Goal: Task Accomplishment & Management: Use online tool/utility

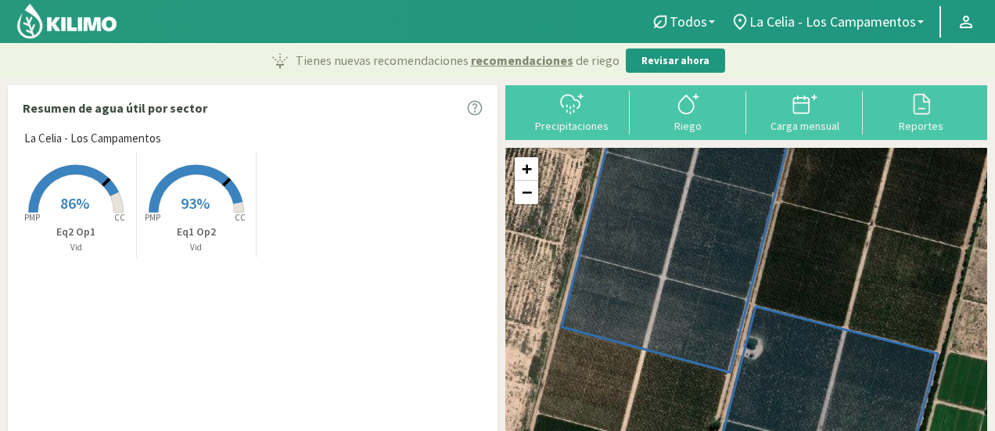
click at [38, 24] on img at bounding box center [67, 21] width 103 height 38
click at [49, 21] on img at bounding box center [67, 21] width 103 height 38
click at [828, 120] on div "Carga mensual" at bounding box center [804, 125] width 107 height 11
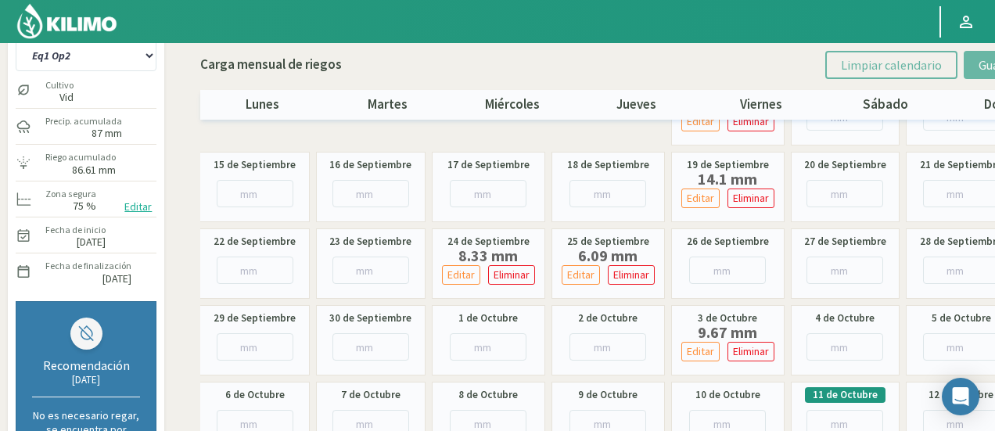
scroll to position [78, 0]
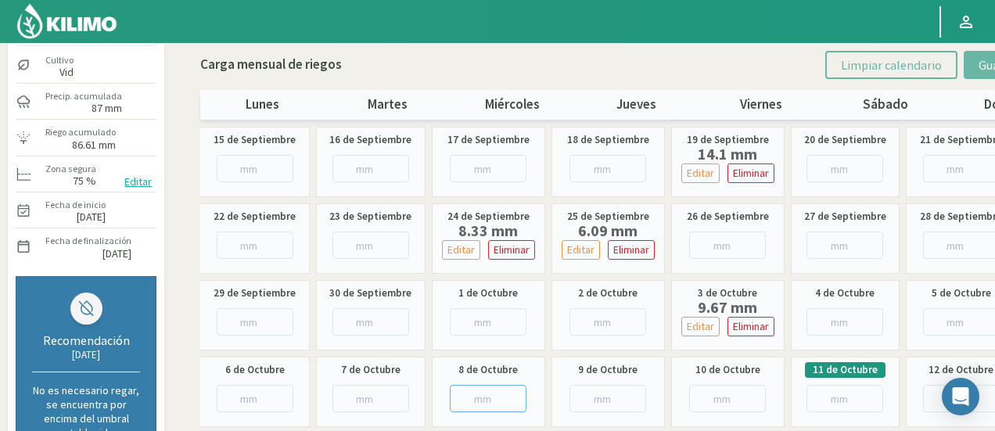
click at [476, 397] on input "number" at bounding box center [488, 398] width 77 height 27
paste input "32.07"
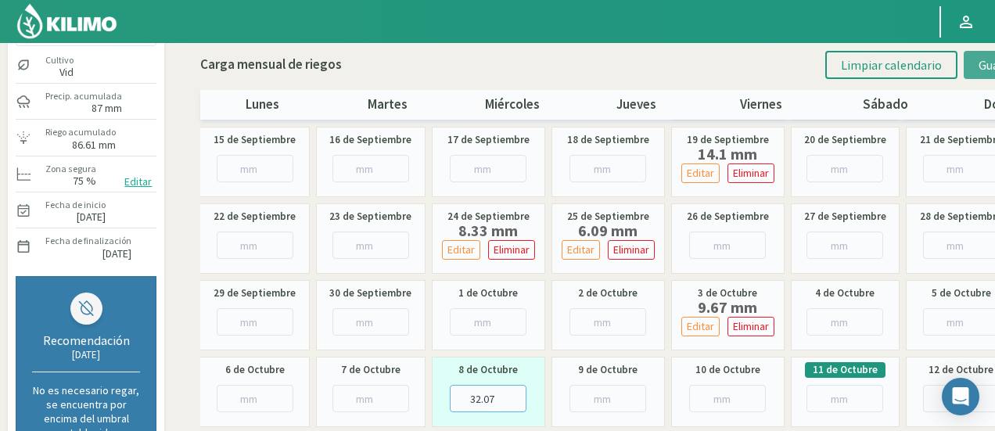
type input "32.07"
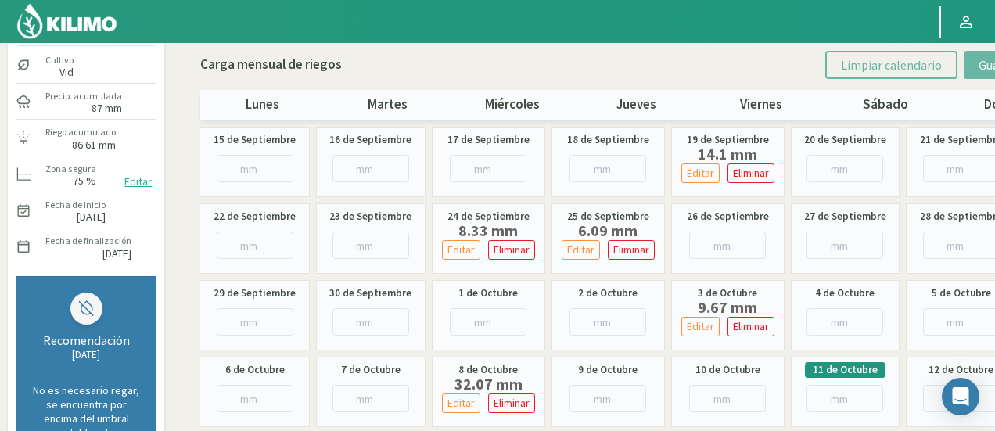
scroll to position [0, 0]
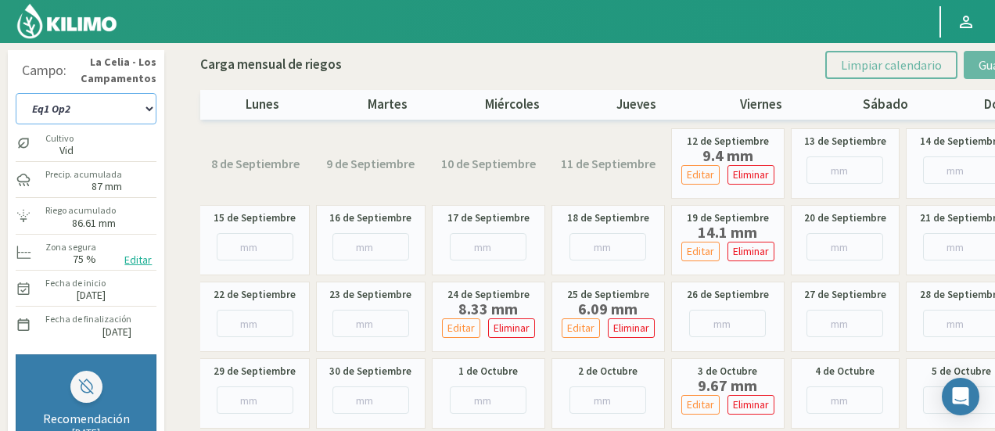
click at [122, 106] on select "Eq1 Op2 Eq2 Op1" at bounding box center [86, 108] width 141 height 31
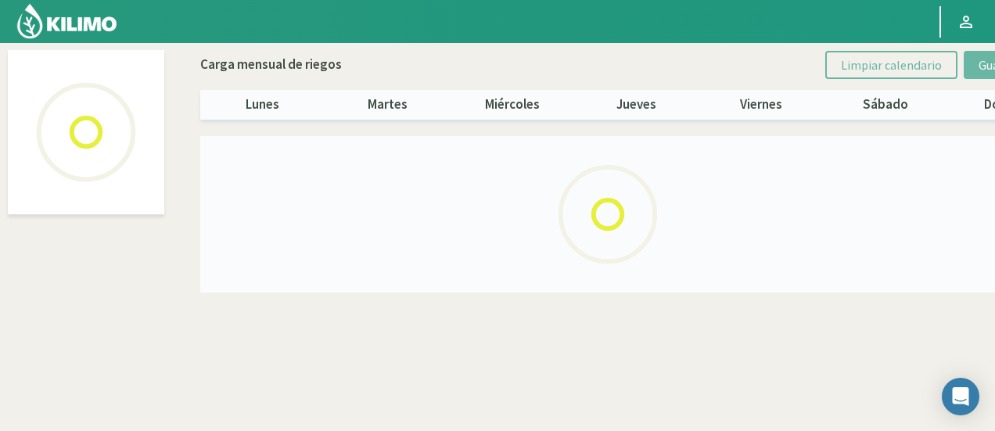
select select "1: Object"
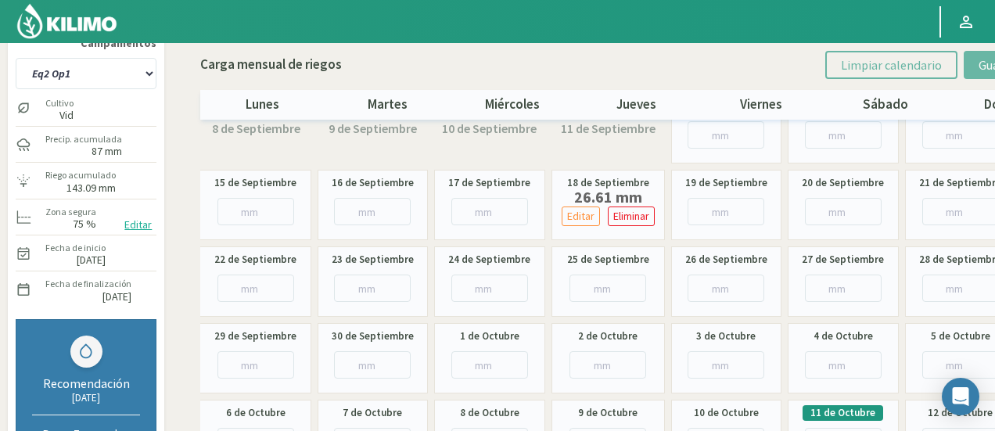
scroll to position [213, 0]
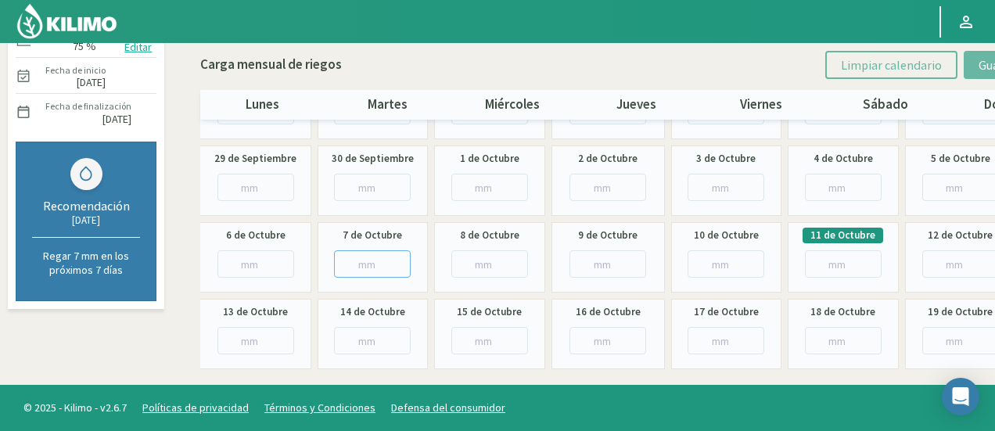
click at [365, 260] on input "number" at bounding box center [372, 263] width 77 height 27
paste input "10.07"
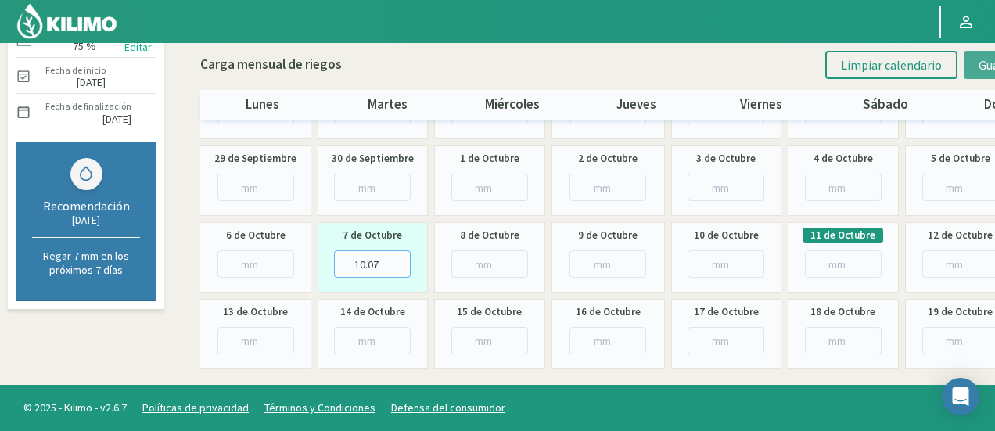
type input "10.07"
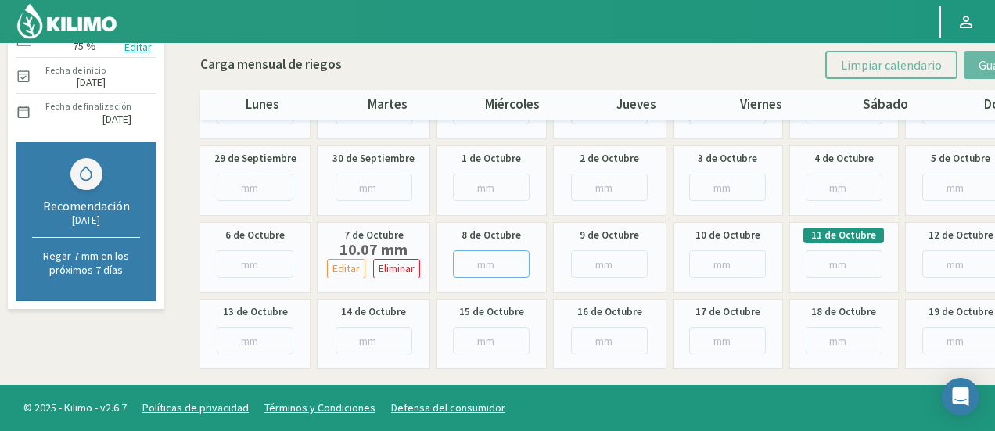
click at [485, 258] on input "number" at bounding box center [491, 263] width 77 height 27
paste input "29.38"
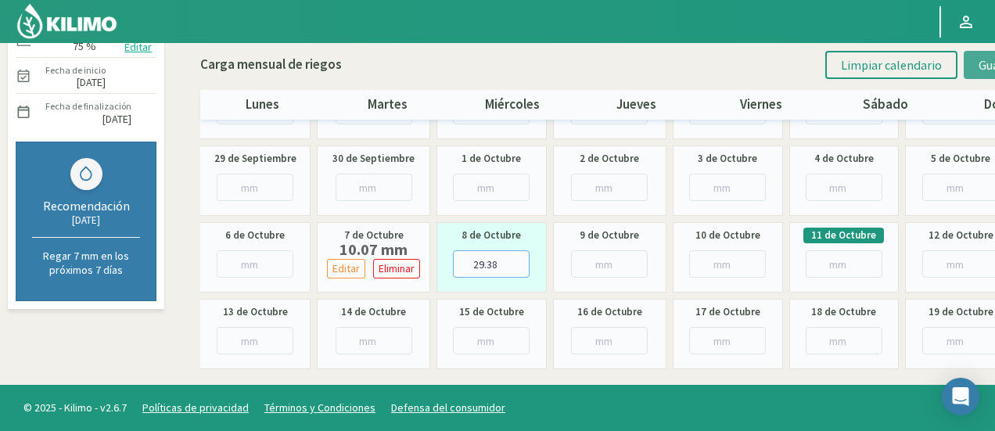
type input "29.38"
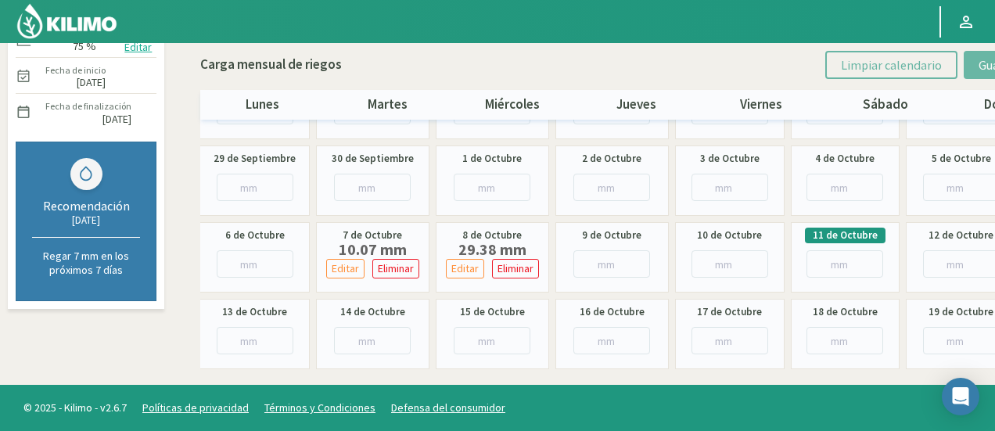
click at [53, 30] on img at bounding box center [67, 21] width 103 height 38
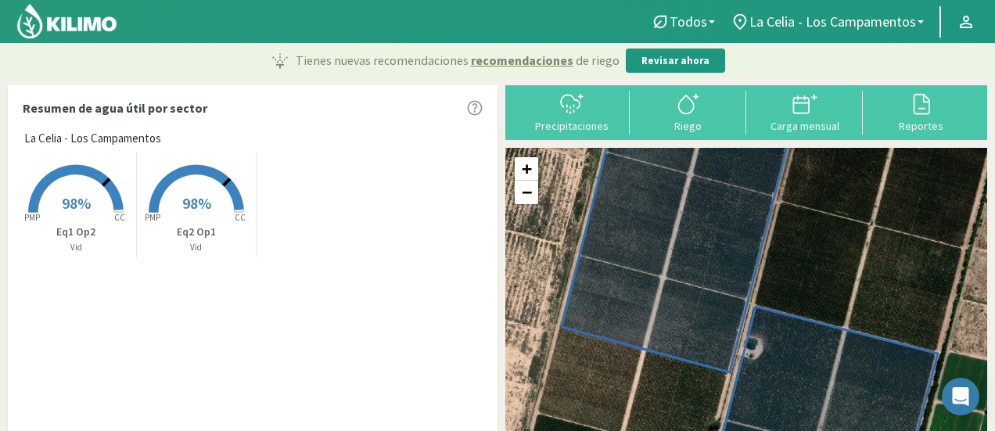
click at [87, 20] on img at bounding box center [67, 21] width 103 height 38
click at [524, 200] on link "−" at bounding box center [526, 192] width 23 height 23
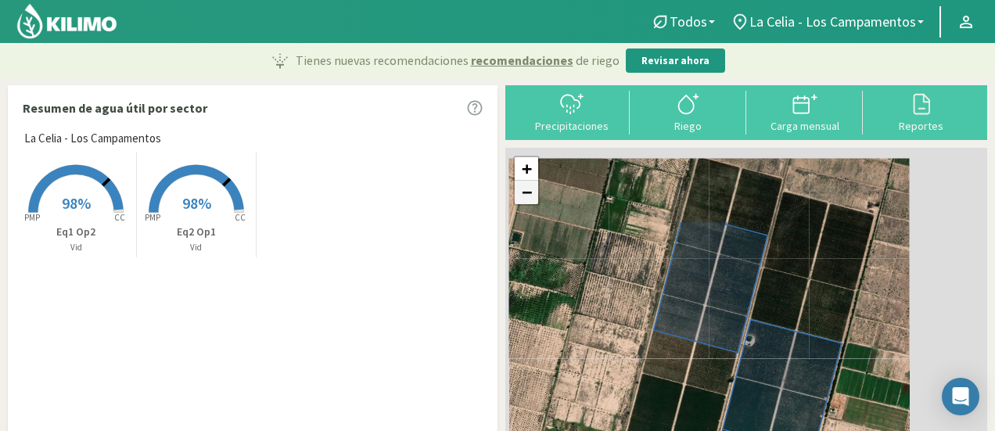
scroll to position [86, 0]
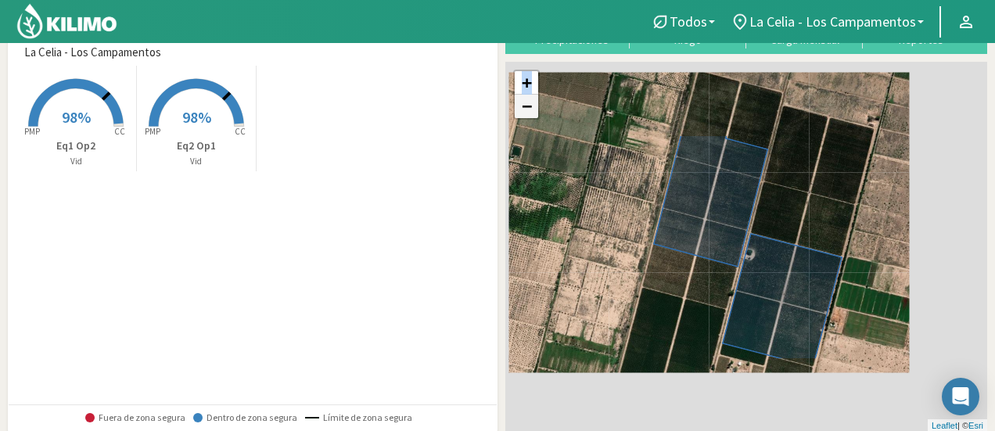
click at [524, 200] on div "+ − Leaflet | © Esri" at bounding box center [746, 247] width 482 height 370
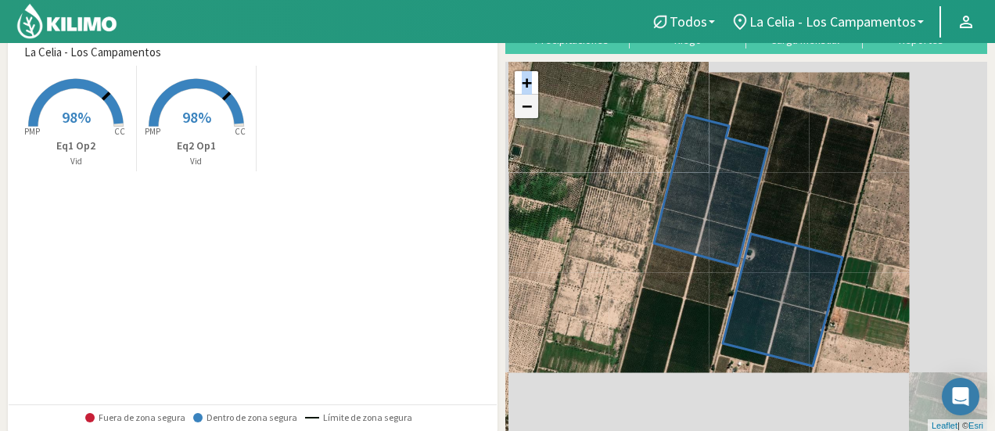
click at [531, 110] on link "−" at bounding box center [526, 106] width 23 height 23
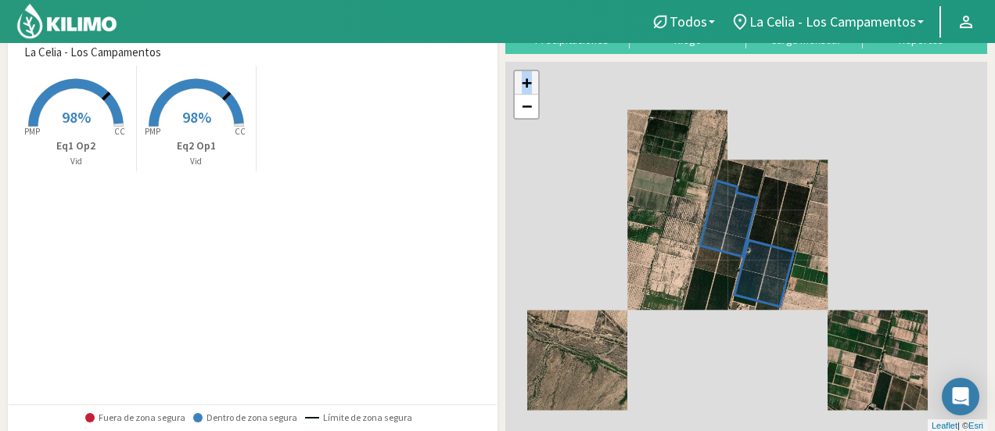
click at [528, 88] on link "+" at bounding box center [526, 82] width 23 height 23
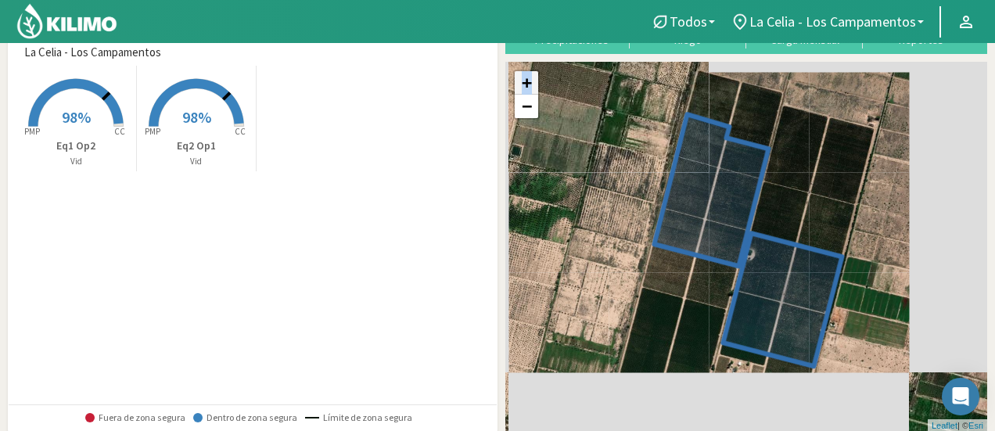
click at [528, 88] on link "+" at bounding box center [526, 82] width 23 height 23
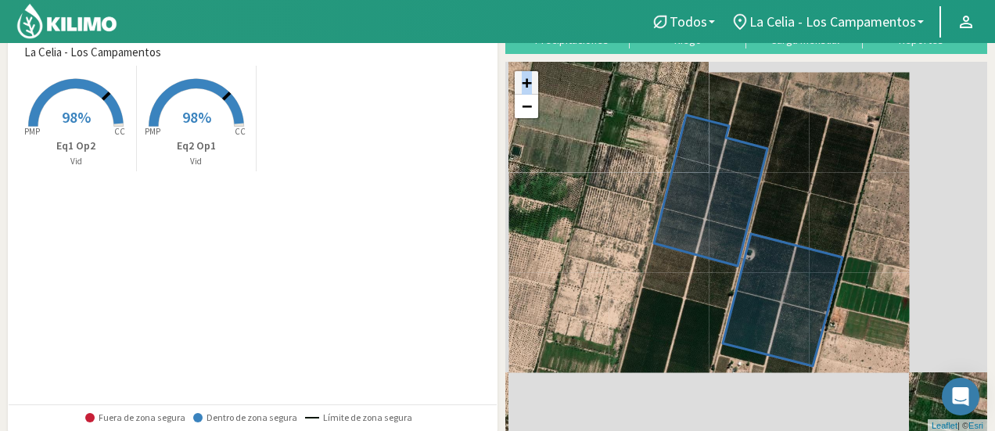
click at [528, 88] on link "+" at bounding box center [526, 82] width 23 height 23
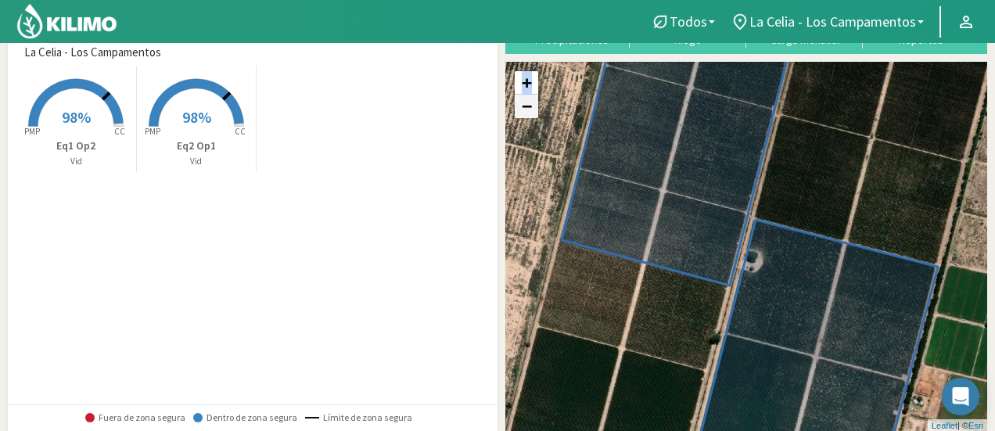
click at [516, 101] on link "−" at bounding box center [526, 106] width 23 height 23
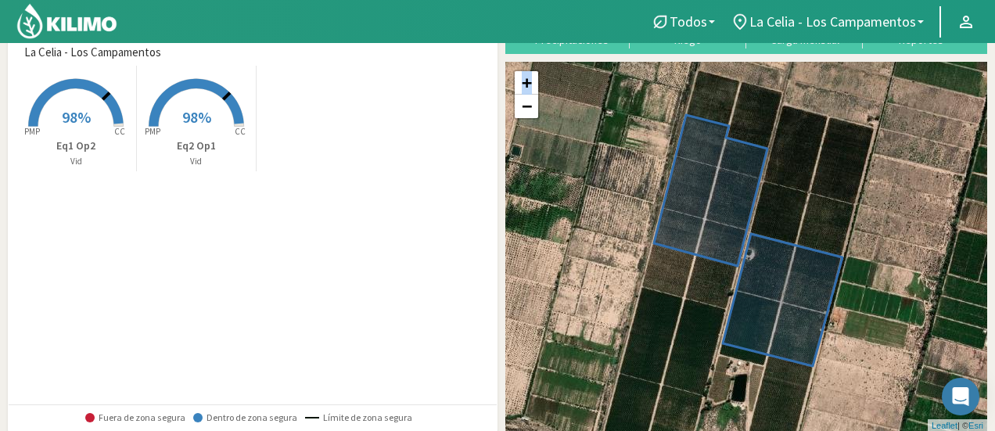
click at [85, 20] on img at bounding box center [67, 21] width 103 height 38
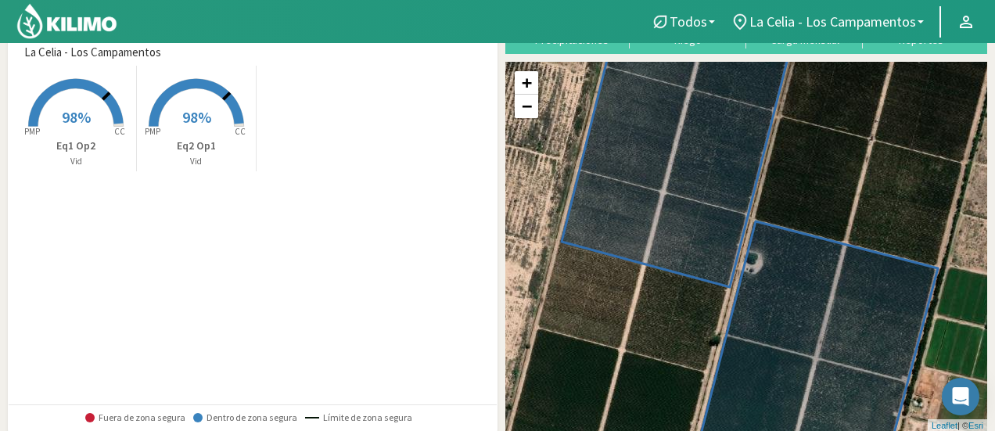
click at [67, 29] on img at bounding box center [67, 21] width 103 height 38
drag, startPoint x: 92, startPoint y: 28, endPoint x: 106, endPoint y: 27, distance: 14.2
click at [92, 28] on img at bounding box center [67, 21] width 103 height 38
